Goal: Use online tool/utility: Utilize a website feature to perform a specific function

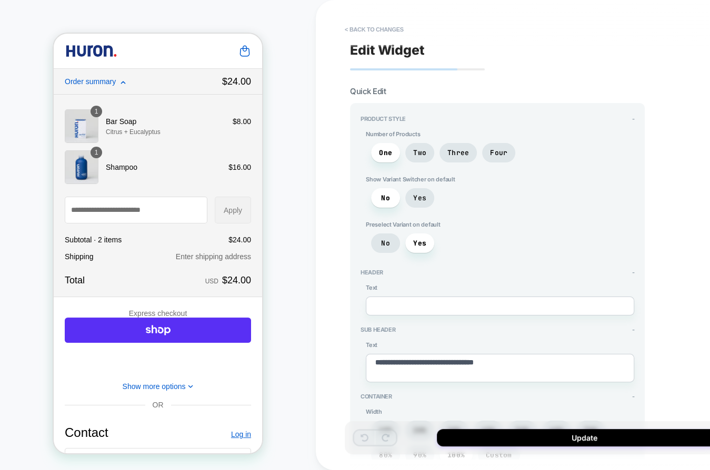
scroll to position [1352, 0]
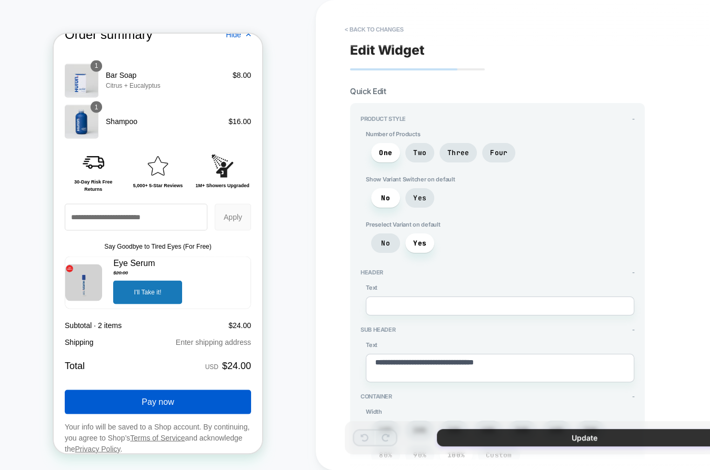
type textarea "*"
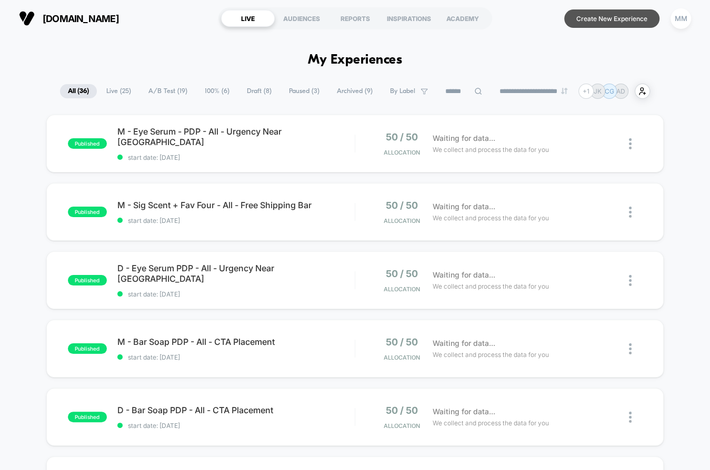
click at [581, 13] on button "Create New Experience" at bounding box center [611, 18] width 95 height 18
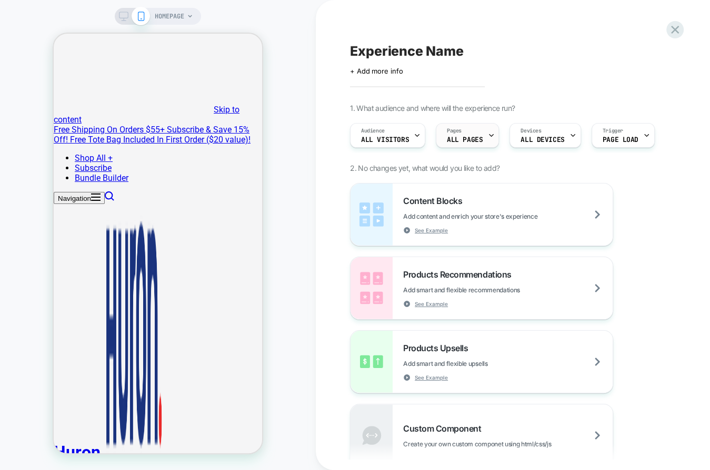
click at [466, 134] on div "Pages ALL PAGES" at bounding box center [464, 136] width 57 height 24
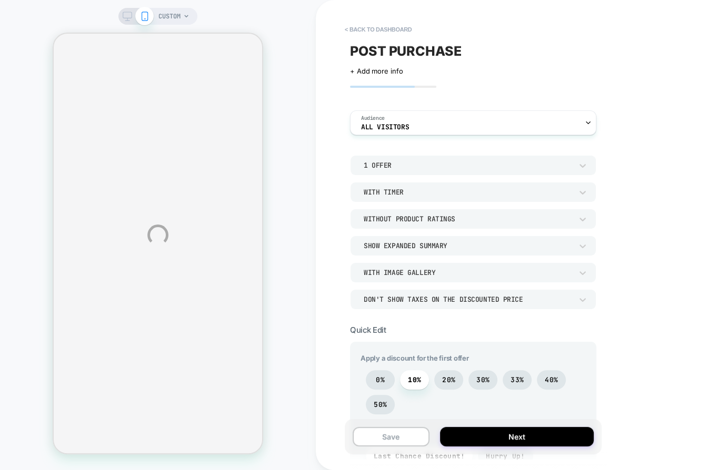
click at [569, 162] on div "1 Offer" at bounding box center [468, 165] width 208 height 9
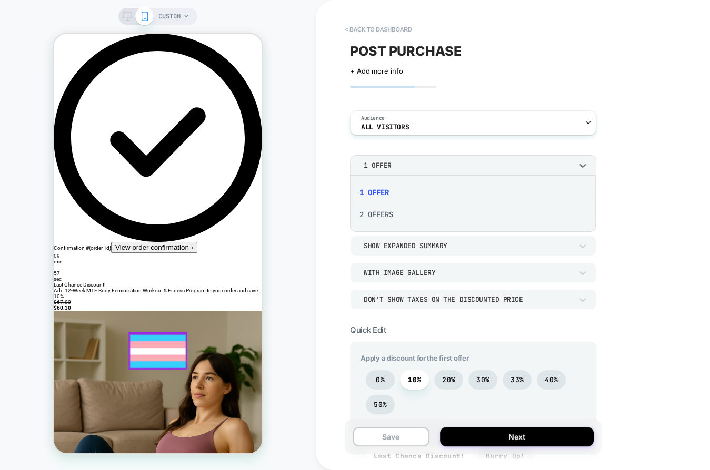
click at [573, 163] on div at bounding box center [355, 235] width 710 height 470
click at [429, 167] on div "1 Offer" at bounding box center [468, 165] width 208 height 9
click at [381, 212] on div "2 Offers" at bounding box center [472, 215] width 237 height 22
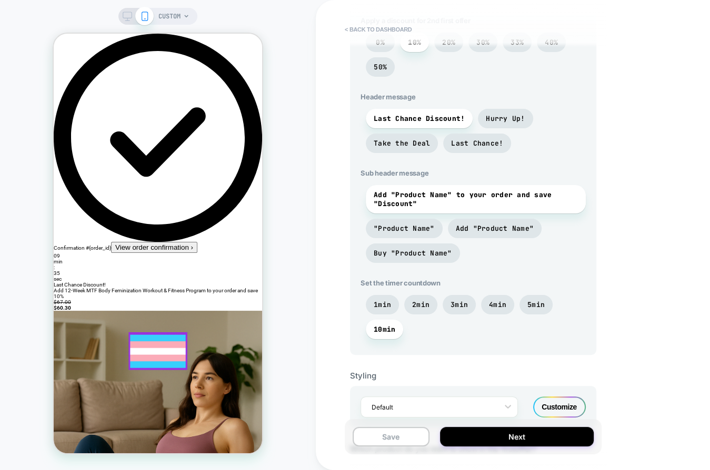
scroll to position [414, 0]
click at [398, 225] on span ""Product Name"" at bounding box center [404, 229] width 61 height 9
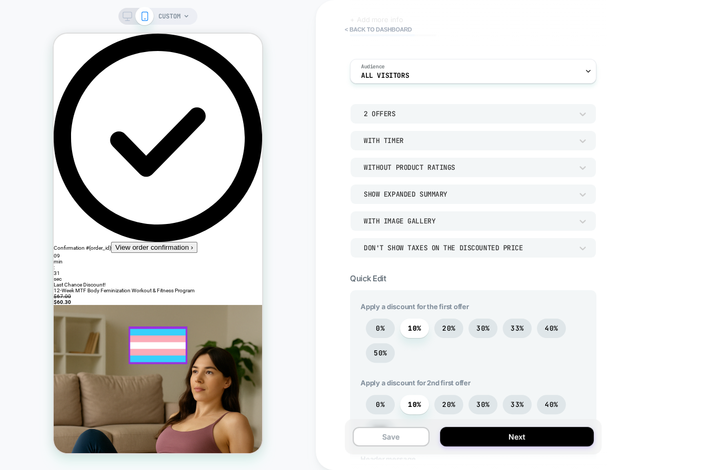
scroll to position [51, 0]
click at [415, 251] on div "Don't show taxes on the discounted price" at bounding box center [468, 248] width 208 height 9
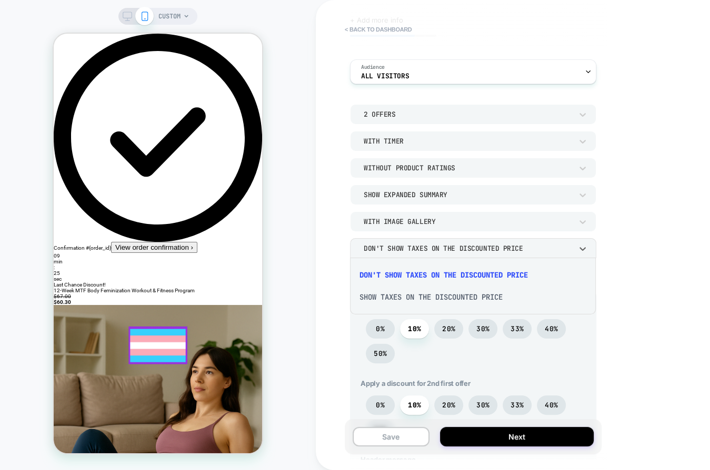
click at [415, 251] on div at bounding box center [355, 235] width 710 height 470
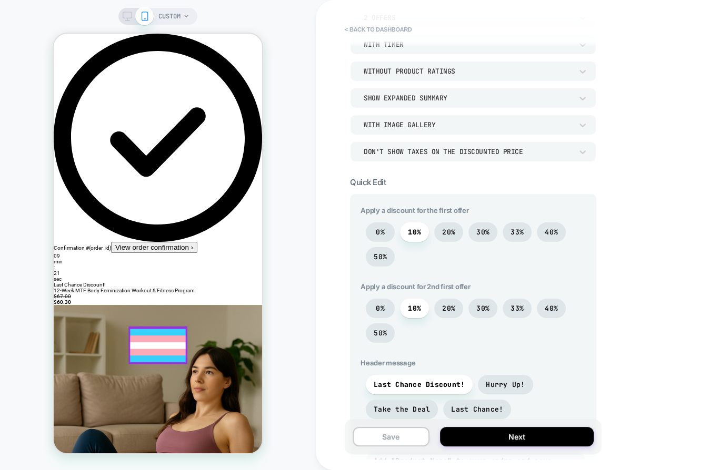
scroll to position [148, 0]
click at [451, 235] on span "20%" at bounding box center [448, 231] width 13 height 9
click at [411, 234] on span "10%" at bounding box center [414, 231] width 13 height 9
